Goal: Find specific page/section: Find specific page/section

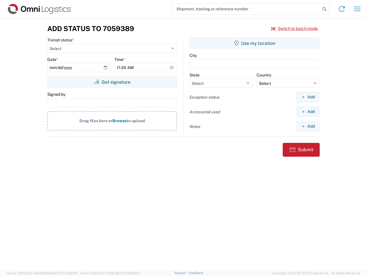
click at [247, 9] on input "search" at bounding box center [246, 8] width 149 height 11
click at [325, 9] on icon at bounding box center [325, 9] width 8 height 8
click at [342, 9] on icon at bounding box center [342, 8] width 9 height 9
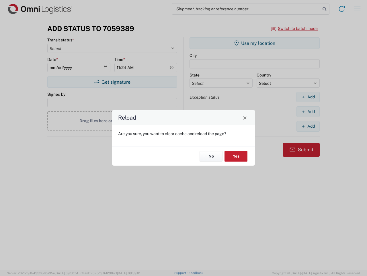
click at [358, 9] on div "Reload Are you sure, you want to clear cache and reload the page? No Yes" at bounding box center [183, 138] width 367 height 276
click at [295, 28] on div "Reload Are you sure, you want to clear cache and reload the page? No Yes" at bounding box center [183, 138] width 367 height 276
click at [112, 82] on div "Reload Are you sure, you want to clear cache and reload the page? No Yes" at bounding box center [183, 138] width 367 height 276
click at [255, 43] on div "Reload Are you sure, you want to clear cache and reload the page? No Yes" at bounding box center [183, 138] width 367 height 276
click at [308, 97] on div "Reload Are you sure, you want to clear cache and reload the page? No Yes" at bounding box center [183, 138] width 367 height 276
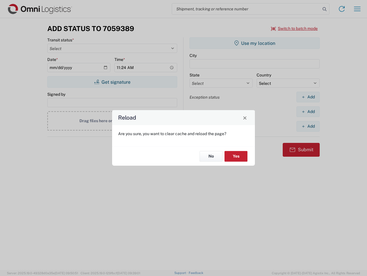
click at [308, 111] on div "Reload Are you sure, you want to clear cache and reload the page? No Yes" at bounding box center [183, 138] width 367 height 276
click at [308, 126] on div "Reload Are you sure, you want to clear cache and reload the page? No Yes" at bounding box center [183, 138] width 367 height 276
